Goal: Task Accomplishment & Management: Complete application form

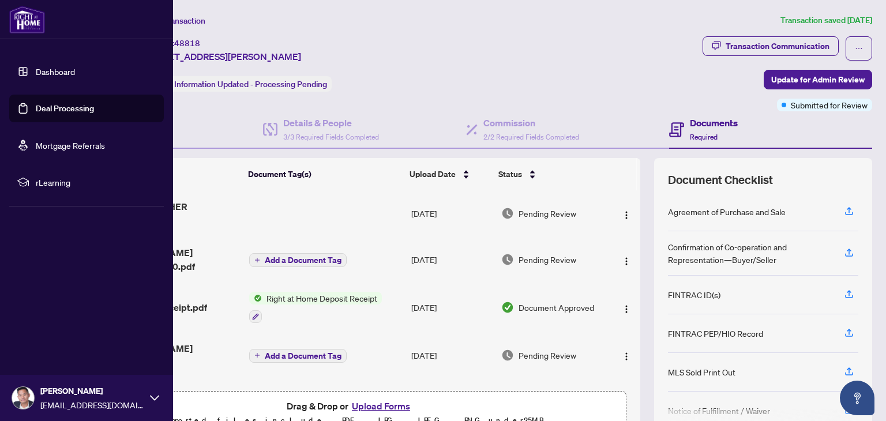
click at [36, 103] on link "Deal Processing" at bounding box center [65, 108] width 58 height 10
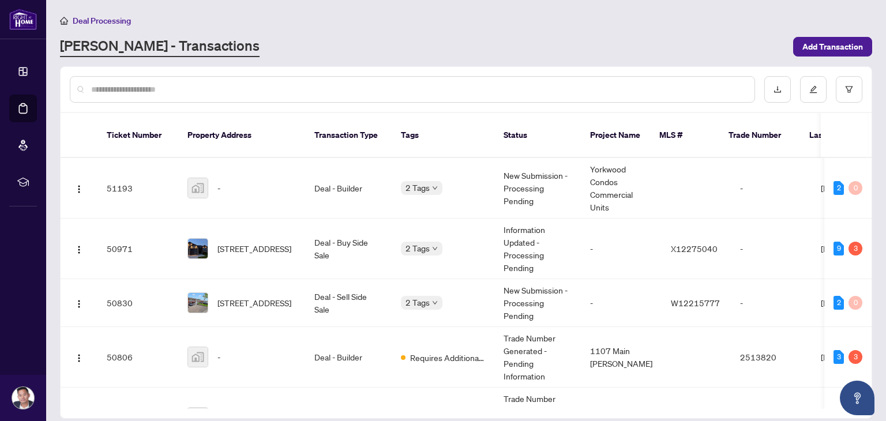
click at [226, 79] on div at bounding box center [412, 89] width 685 height 27
click at [210, 87] on input "text" at bounding box center [418, 89] width 654 height 13
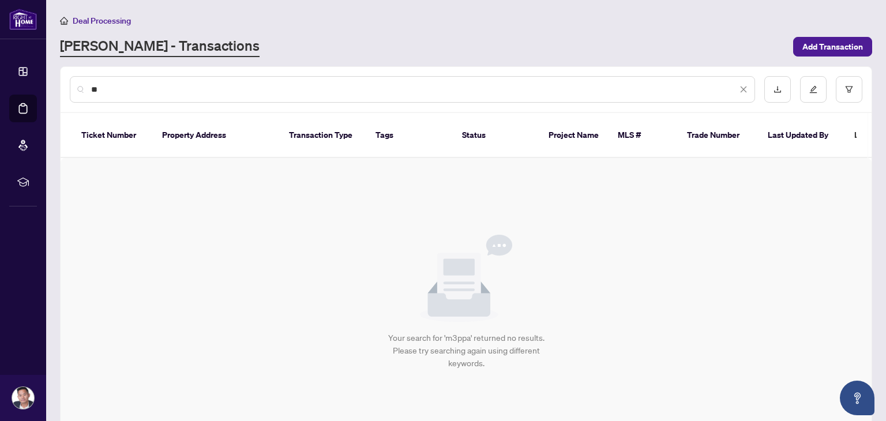
type input "*"
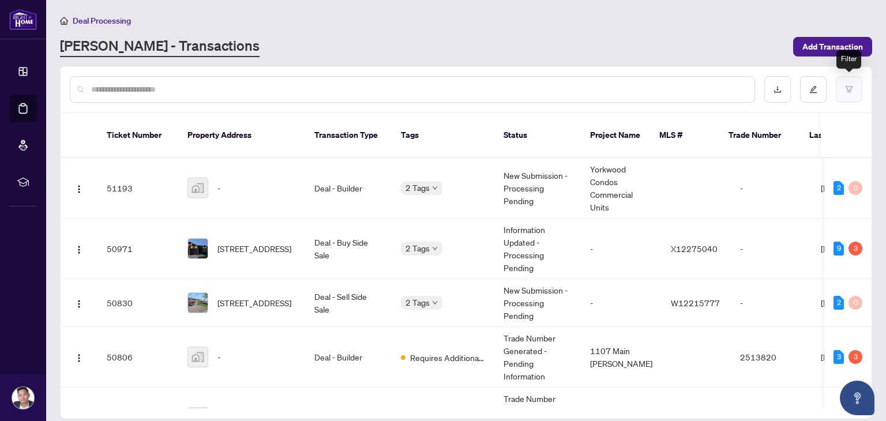
click at [847, 91] on icon "filter" at bounding box center [849, 89] width 7 height 6
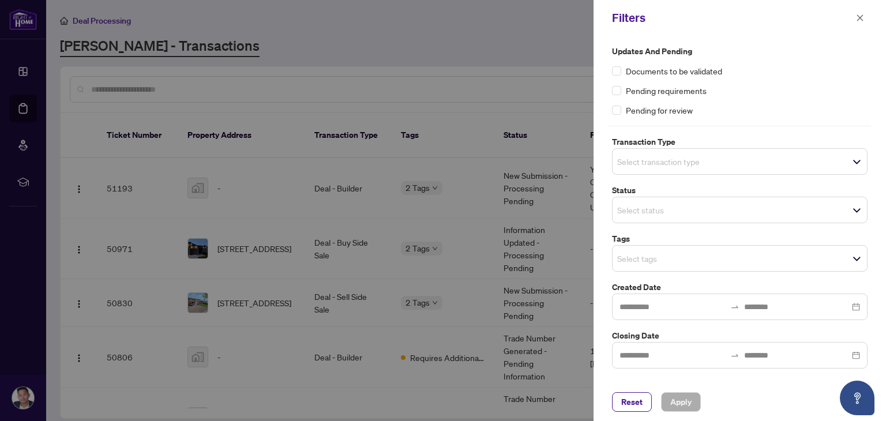
click at [673, 171] on div "Select transaction type" at bounding box center [740, 161] width 256 height 27
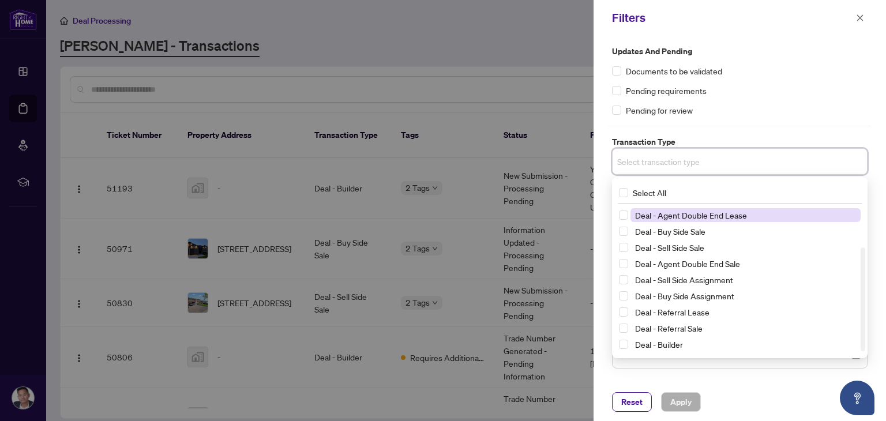
scroll to position [59, 0]
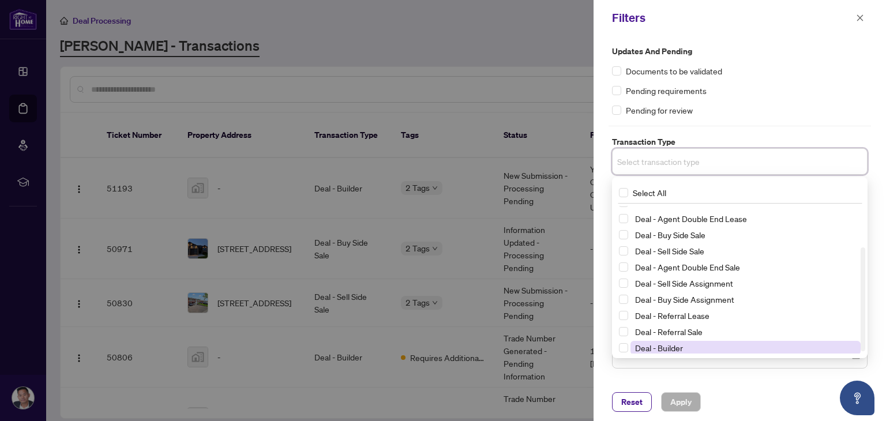
click at [638, 349] on span "Deal - Builder" at bounding box center [659, 348] width 48 height 10
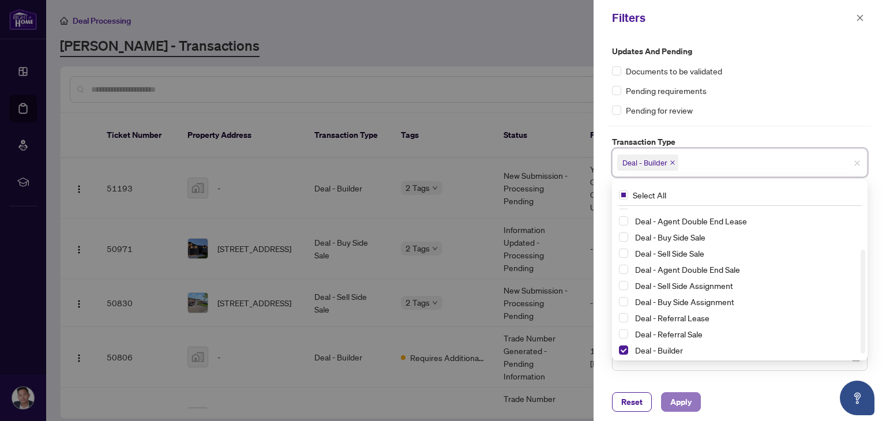
click at [676, 400] on span "Apply" at bounding box center [680, 402] width 21 height 18
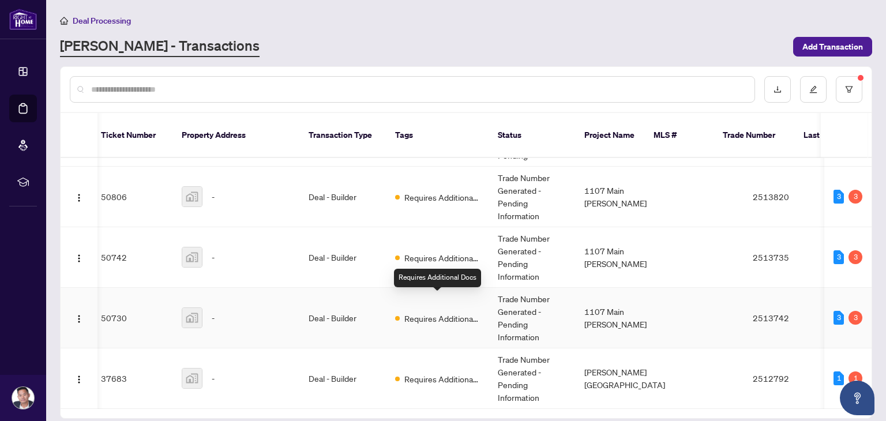
scroll to position [0, 6]
click at [352, 358] on td "Deal - Builder" at bounding box center [342, 378] width 87 height 61
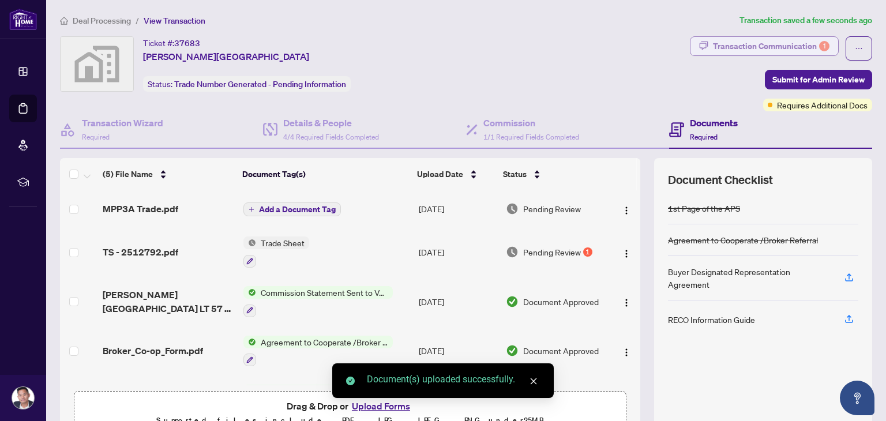
click at [794, 47] on div "Transaction Communication 1" at bounding box center [771, 46] width 117 height 18
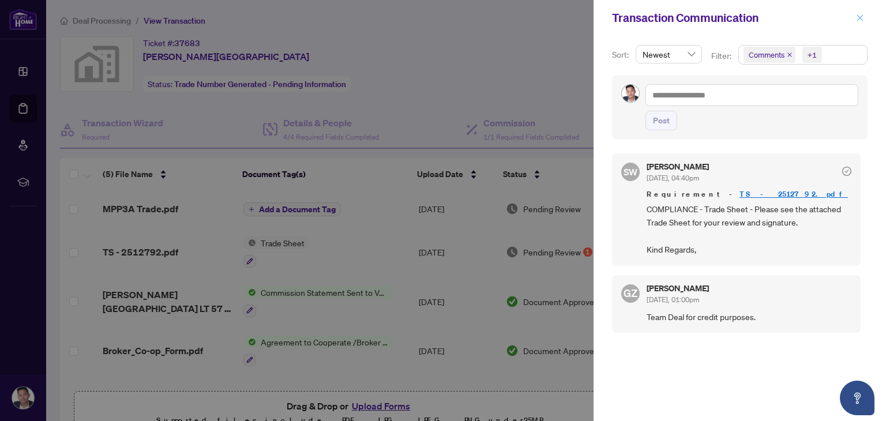
click at [859, 18] on icon "close" at bounding box center [860, 18] width 8 height 8
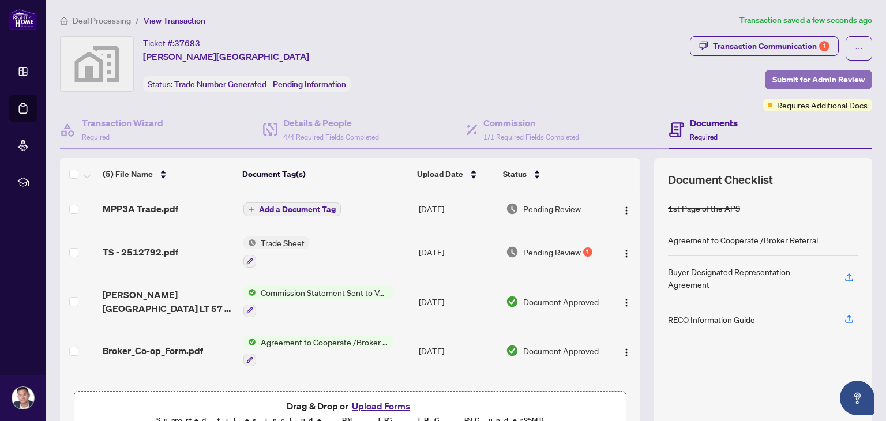
click at [816, 70] on span "Submit for Admin Review" at bounding box center [818, 79] width 92 height 18
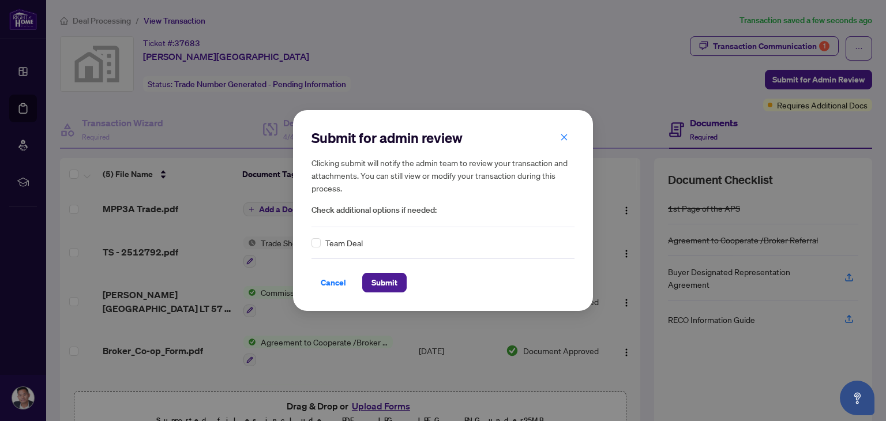
click at [321, 243] on div "Team Deal" at bounding box center [442, 242] width 263 height 13
click at [371, 276] on span "Submit" at bounding box center [384, 282] width 26 height 18
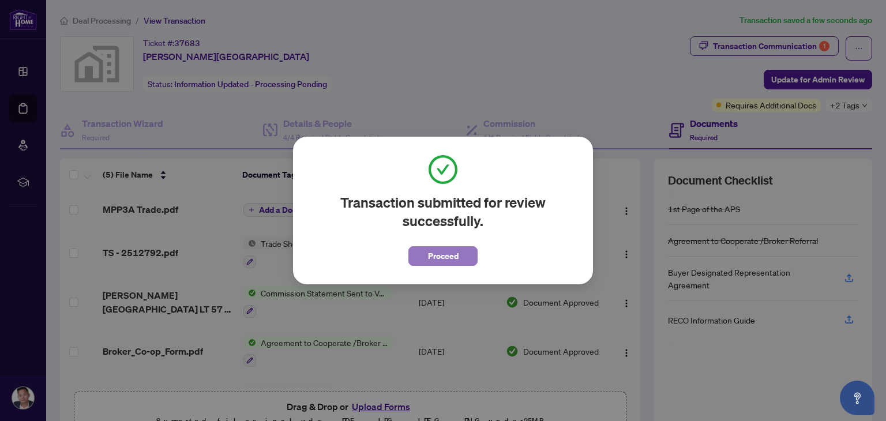
click at [442, 254] on span "Proceed" at bounding box center [443, 256] width 31 height 18
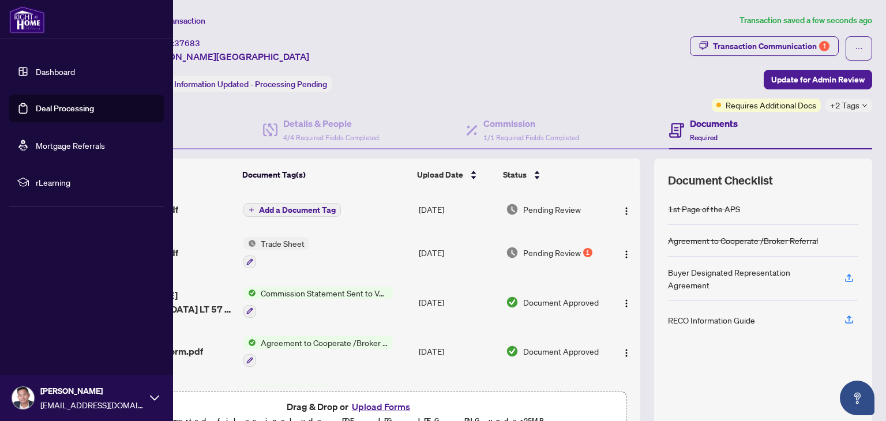
click at [36, 105] on link "Deal Processing" at bounding box center [65, 108] width 58 height 10
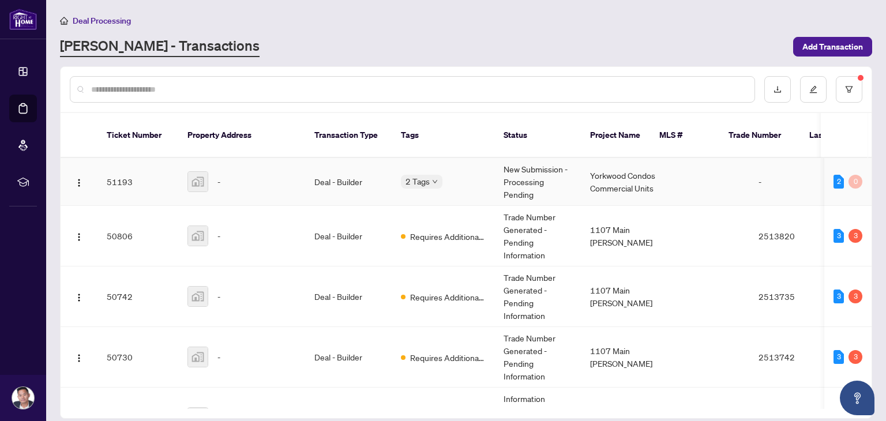
scroll to position [55, 0]
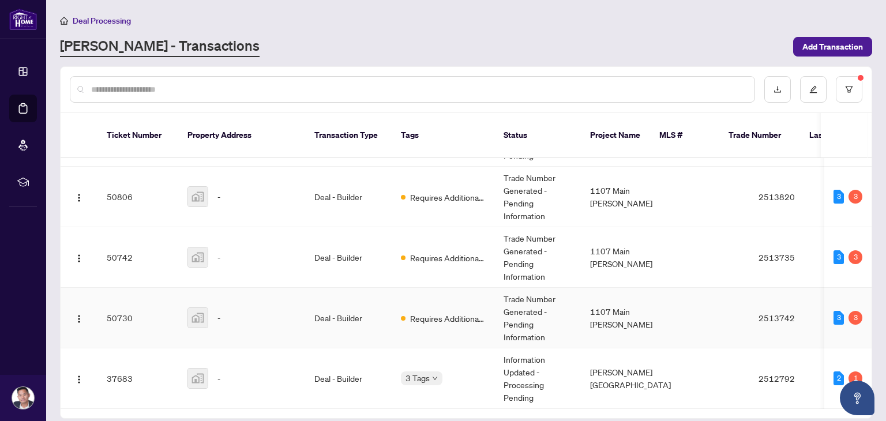
click at [217, 288] on td "-" at bounding box center [241, 318] width 127 height 61
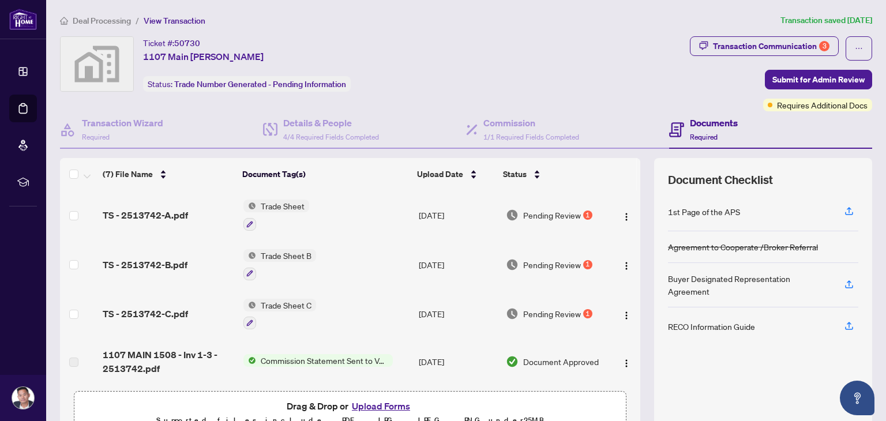
scroll to position [1, 0]
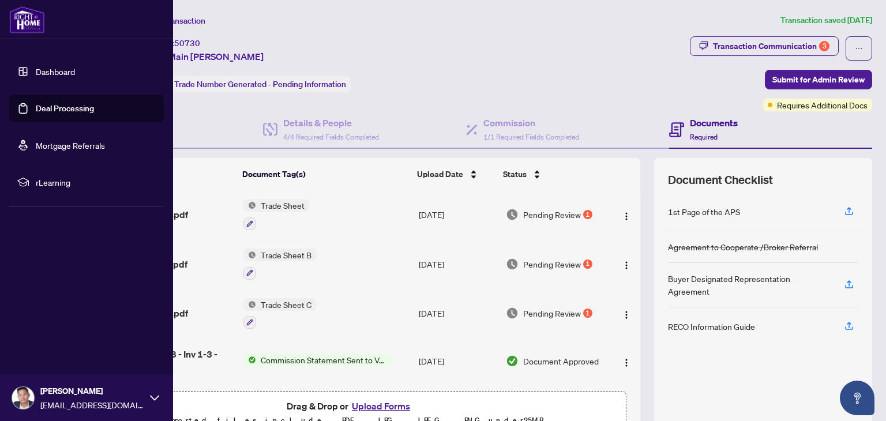
click at [36, 110] on link "Deal Processing" at bounding box center [65, 108] width 58 height 10
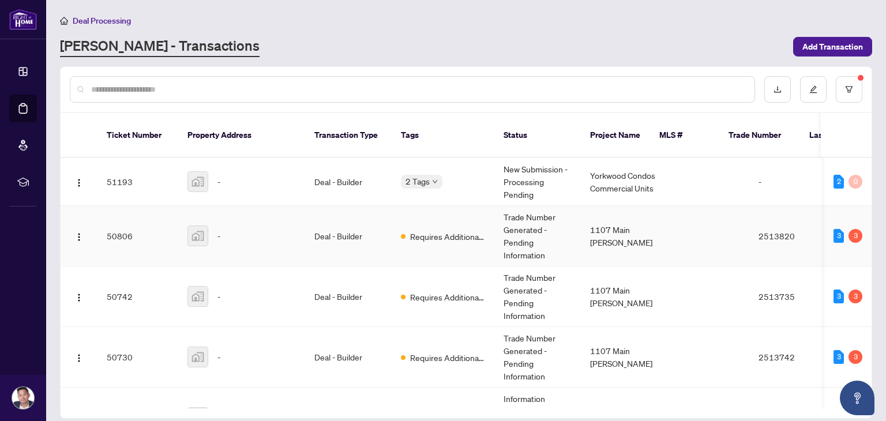
click at [172, 232] on td "50806" at bounding box center [137, 236] width 81 height 61
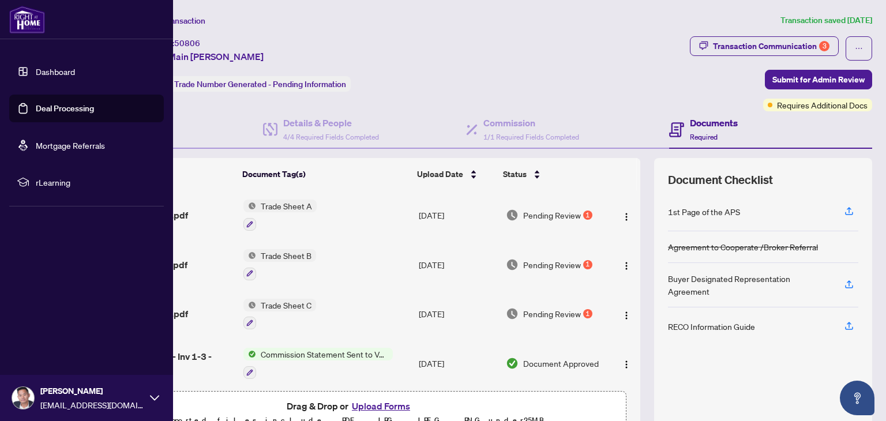
click at [36, 114] on link "Deal Processing" at bounding box center [65, 108] width 58 height 10
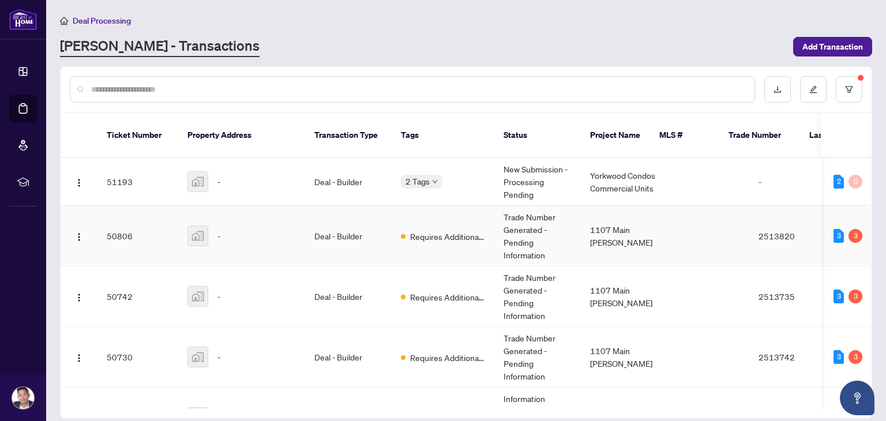
click at [245, 231] on div "-" at bounding box center [241, 236] width 108 height 21
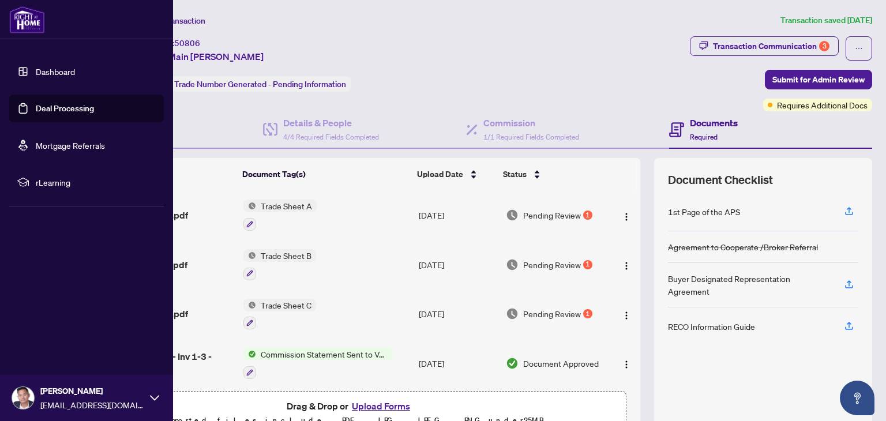
click at [36, 103] on link "Deal Processing" at bounding box center [65, 108] width 58 height 10
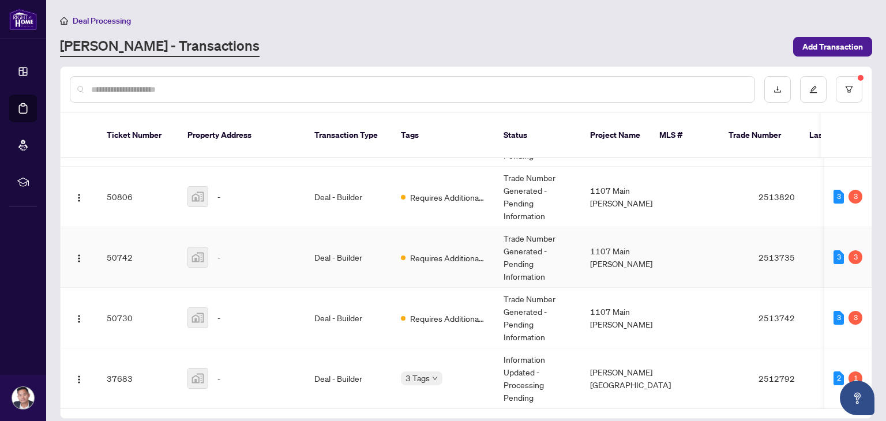
scroll to position [54, 0]
click at [185, 242] on td "-" at bounding box center [241, 257] width 127 height 61
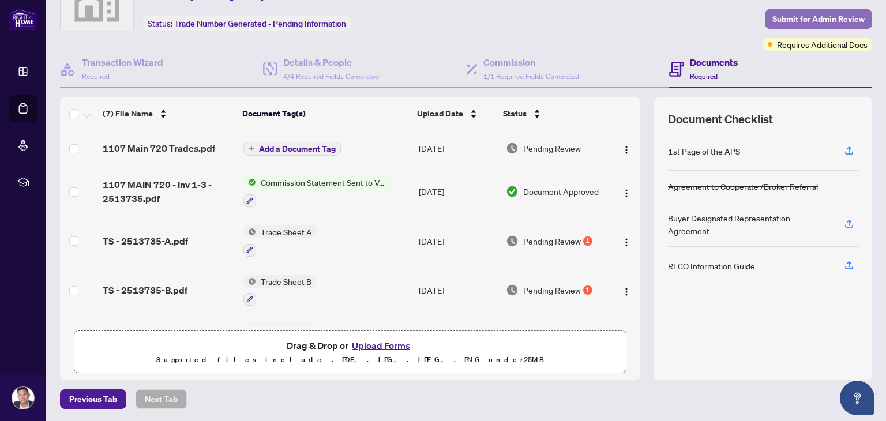
click at [782, 20] on span "Submit for Admin Review" at bounding box center [818, 19] width 92 height 18
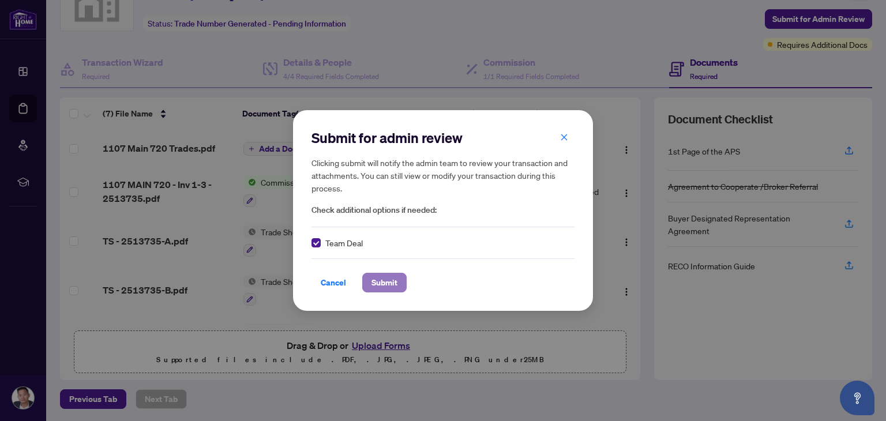
click at [371, 280] on span "Submit" at bounding box center [384, 282] width 26 height 18
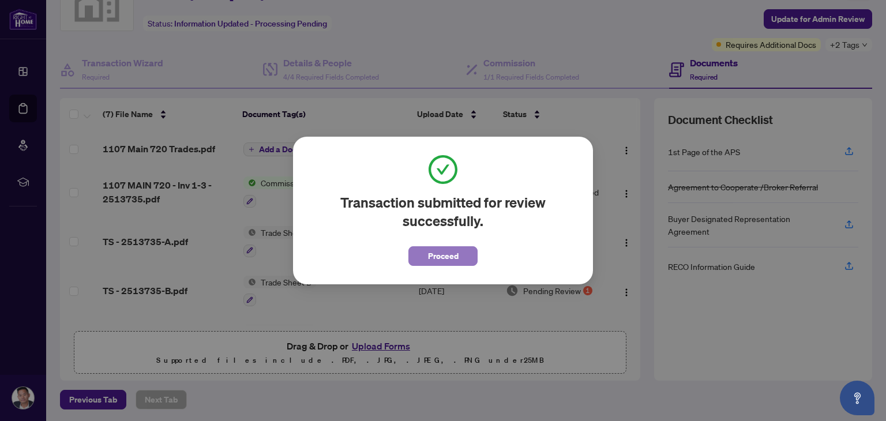
click at [412, 261] on button "Proceed" at bounding box center [442, 256] width 69 height 20
